Goal: Find specific page/section: Find specific page/section

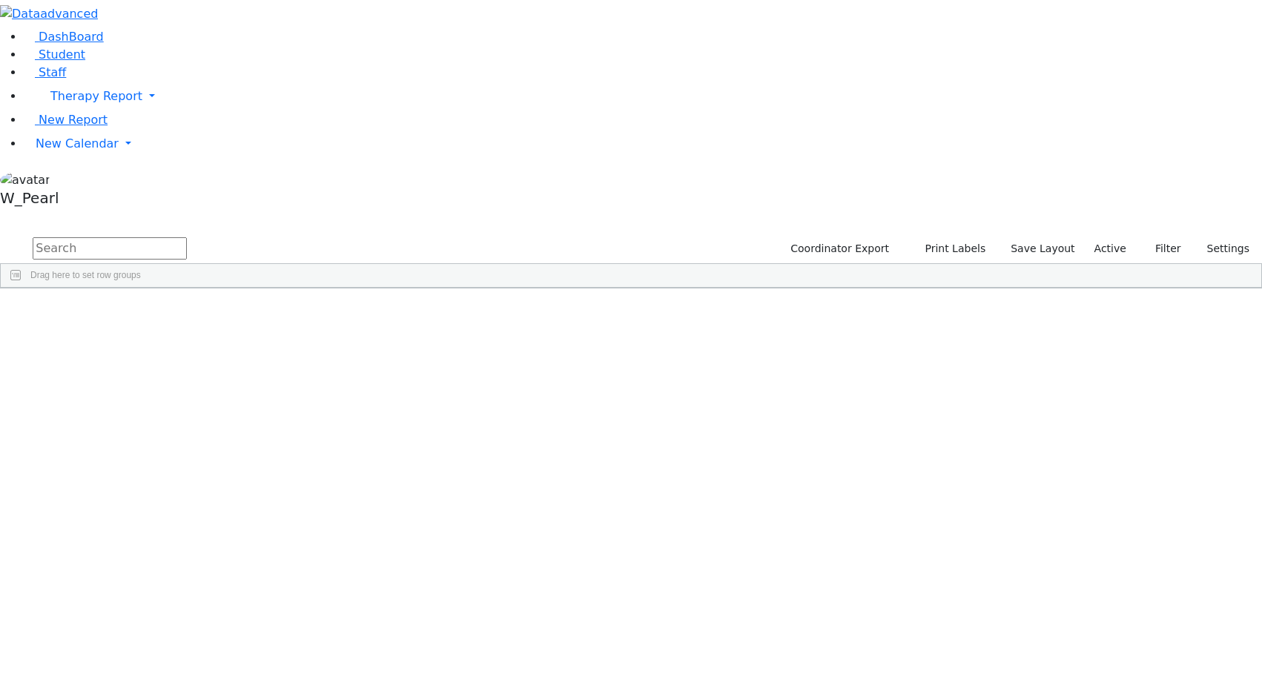
click at [187, 237] on input "text" at bounding box center [110, 248] width 154 height 22
click at [247, 354] on div "Leah" at bounding box center [206, 364] width 81 height 21
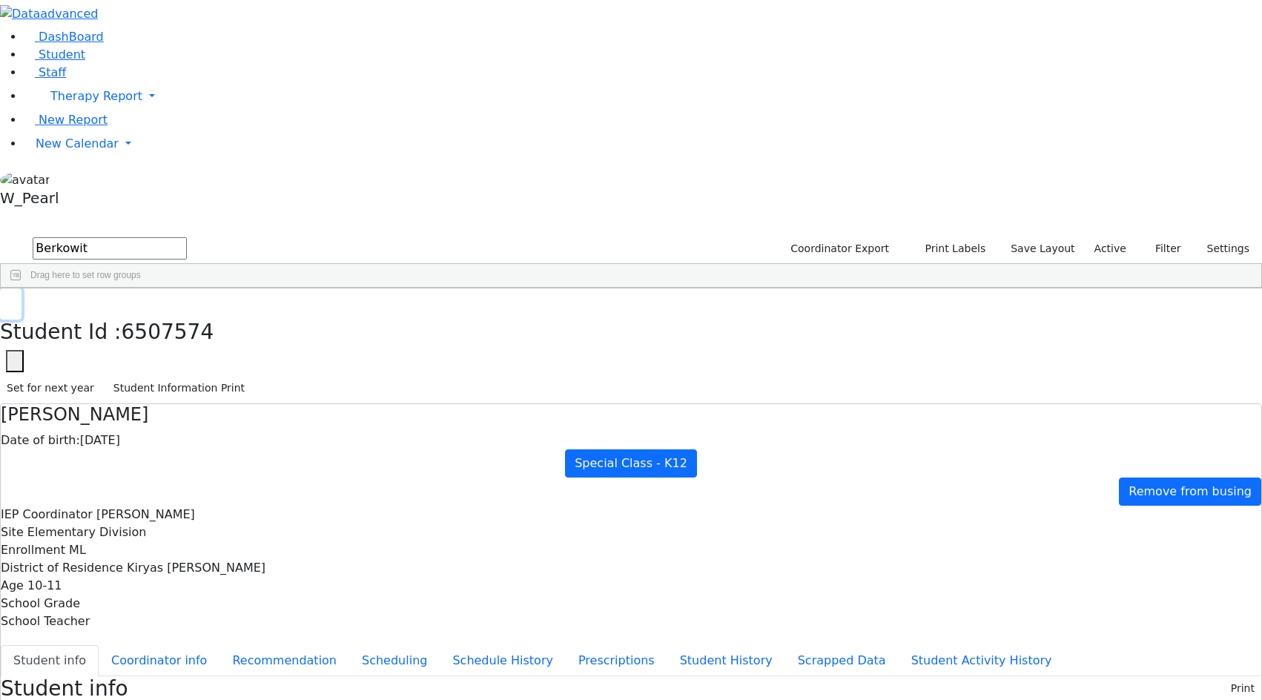
click at [15, 300] on icon "button" at bounding box center [11, 304] width 8 height 9
click at [187, 237] on input "Berkowit" at bounding box center [110, 248] width 154 height 22
click at [247, 354] on div "Leah" at bounding box center [206, 364] width 81 height 21
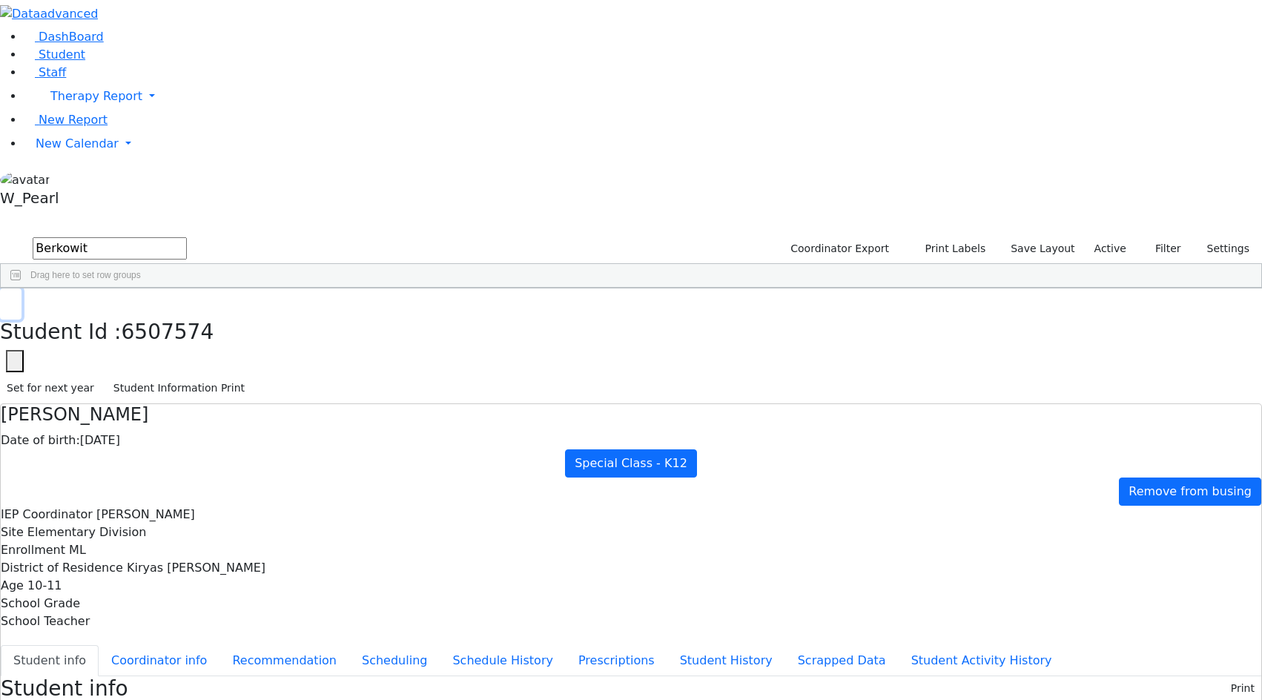
click at [22, 288] on button "button" at bounding box center [11, 303] width 22 height 31
drag, startPoint x: 291, startPoint y: 67, endPoint x: -657, endPoint y: -50, distance: 955.6
click at [0, 0] on html "Printing Please wait. Remaining time 10 seconds. Print Schedule Options Show Bi…" at bounding box center [631, 646] width 1262 height 1292
click at [247, 354] on div "Yitzchok" at bounding box center [206, 364] width 81 height 21
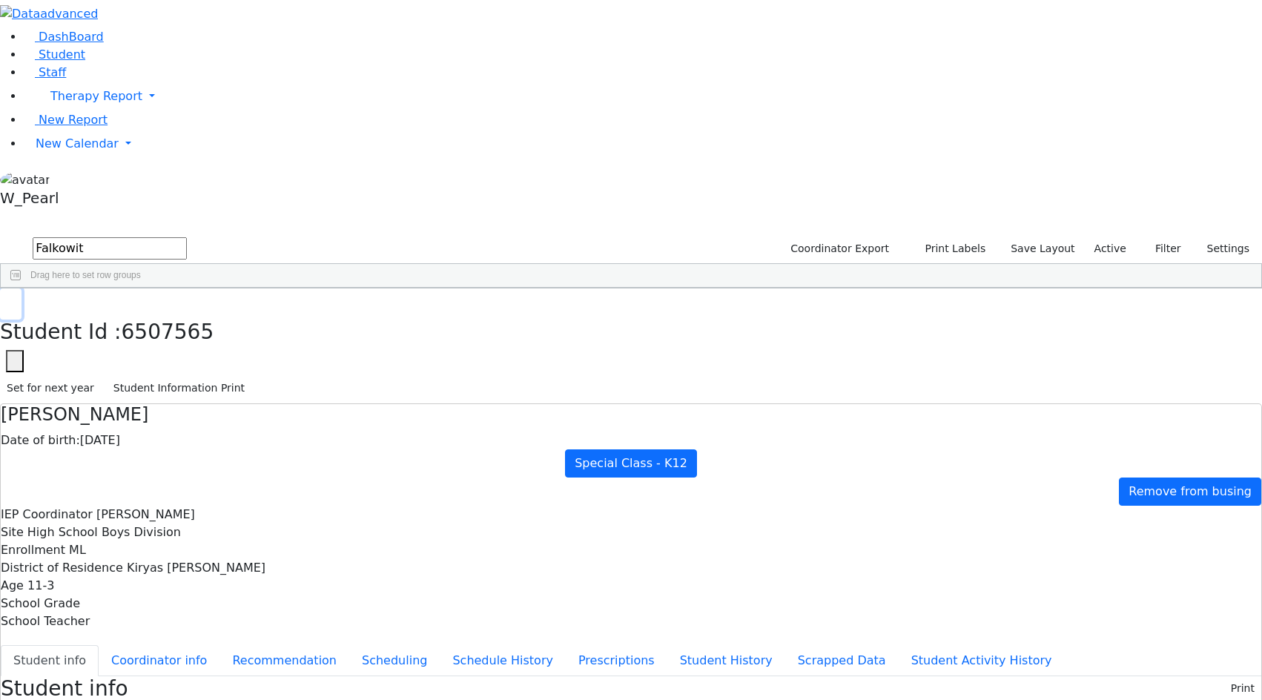
click at [22, 288] on button "button" at bounding box center [11, 303] width 22 height 31
drag, startPoint x: 293, startPoint y: 56, endPoint x: -356, endPoint y: 4, distance: 650.9
click at [0, 4] on html "Printing Please wait. Remaining time 10 seconds. Print Schedule Options Show Bi…" at bounding box center [631, 667] width 1262 height 1335
type input "Goldberger"
click at [247, 333] on div "Betzalel" at bounding box center [206, 343] width 81 height 21
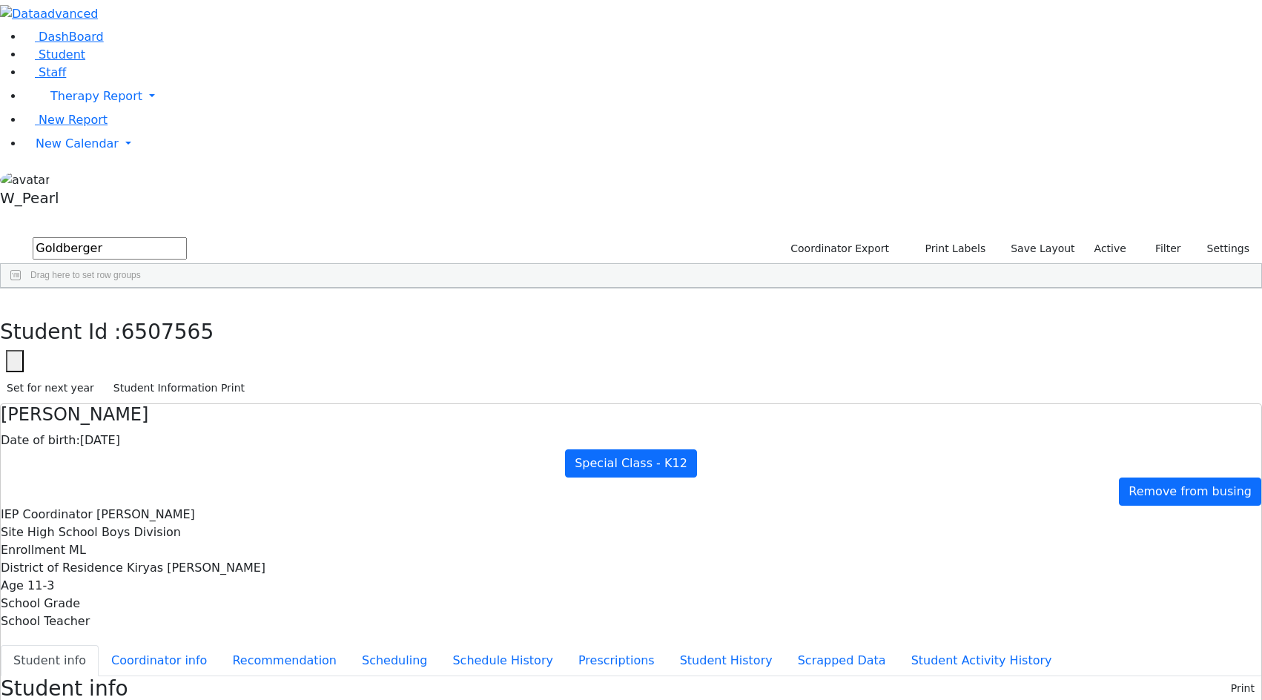
click at [247, 333] on div "Betzalel" at bounding box center [206, 343] width 81 height 21
click at [15, 300] on icon "button" at bounding box center [11, 304] width 8 height 9
drag, startPoint x: 270, startPoint y: 59, endPoint x: -125, endPoint y: -14, distance: 401.3
click at [0, 0] on html "Printing Please wait. Remaining time 10 seconds. Print Schedule Options Show Bi…" at bounding box center [631, 656] width 1262 height 1312
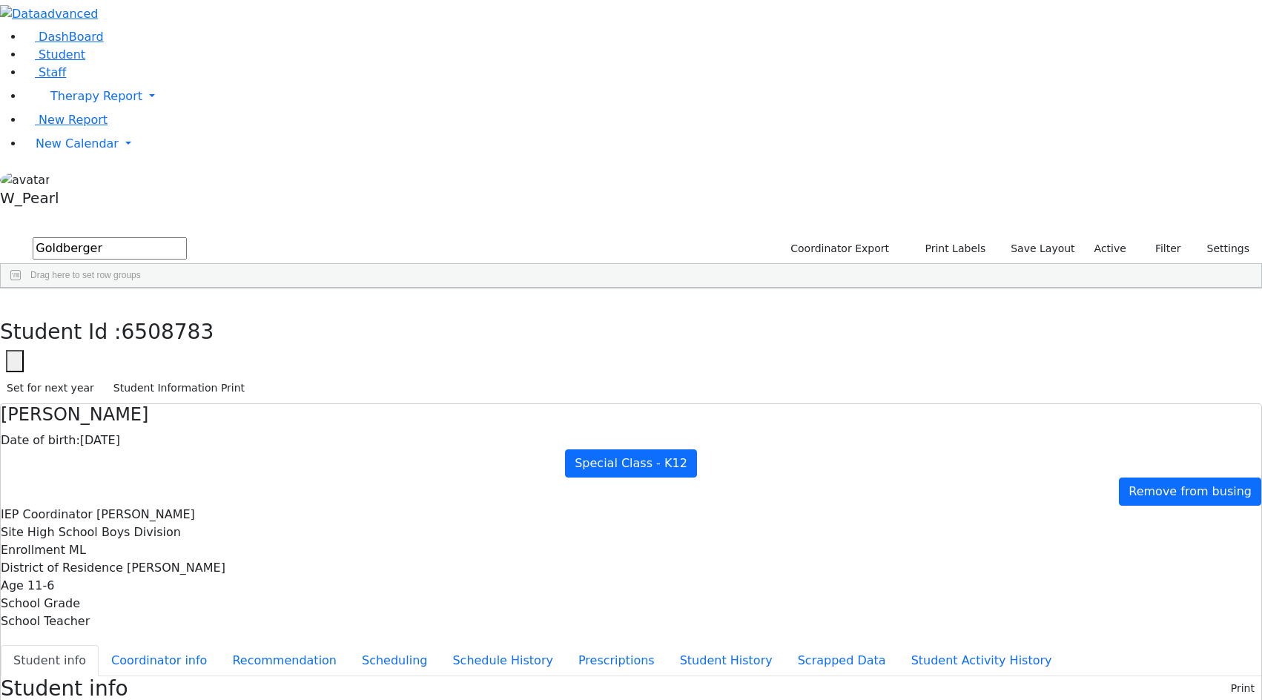
click at [187, 237] on input "Goldberger" at bounding box center [110, 248] width 154 height 22
